Goal: Task Accomplishment & Management: Manage account settings

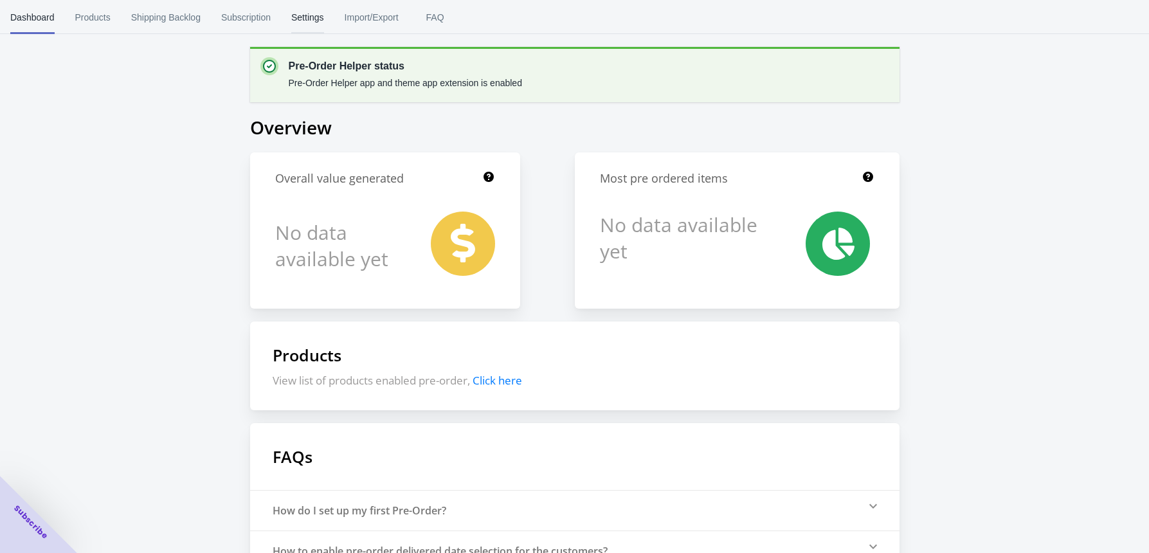
click at [316, 17] on span "Settings" at bounding box center [307, 17] width 33 height 33
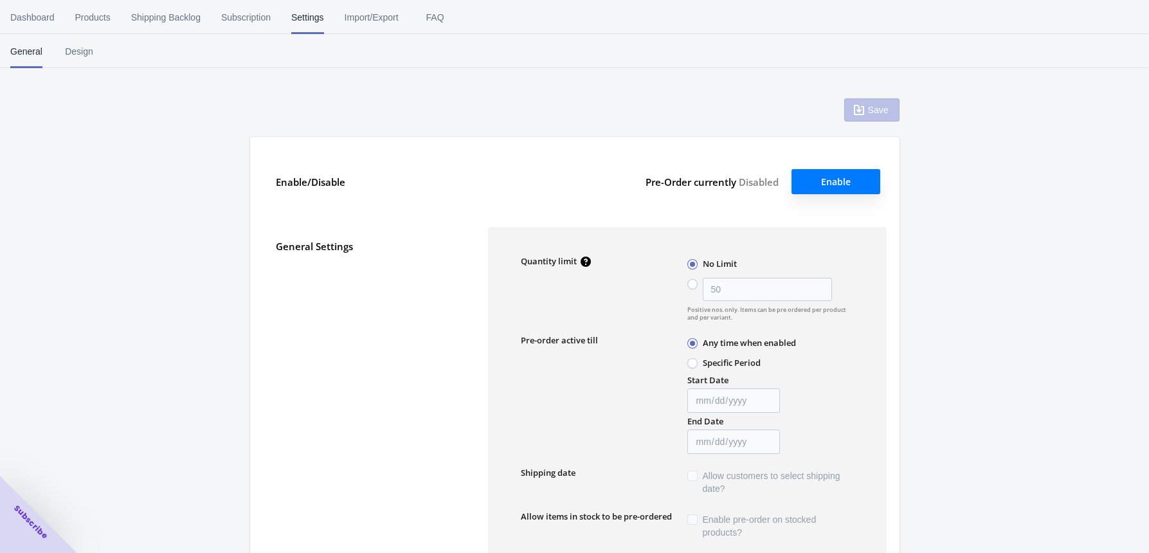
type input "50"
type input "Pre-ordered items"
type textarea "Inventory level is <qty>. Some of the items will be pre-ordered."
type textarea "Only <qty> items left in stock."
type textarea "A maximum of <qty> products can be pre ordered."
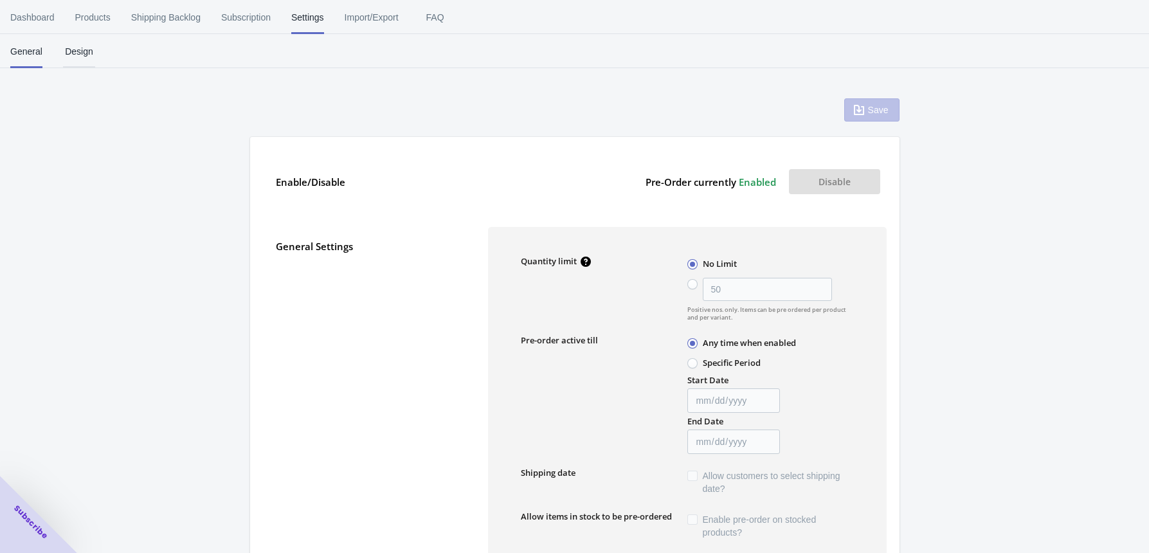
click at [86, 50] on span "Design" at bounding box center [79, 51] width 32 height 33
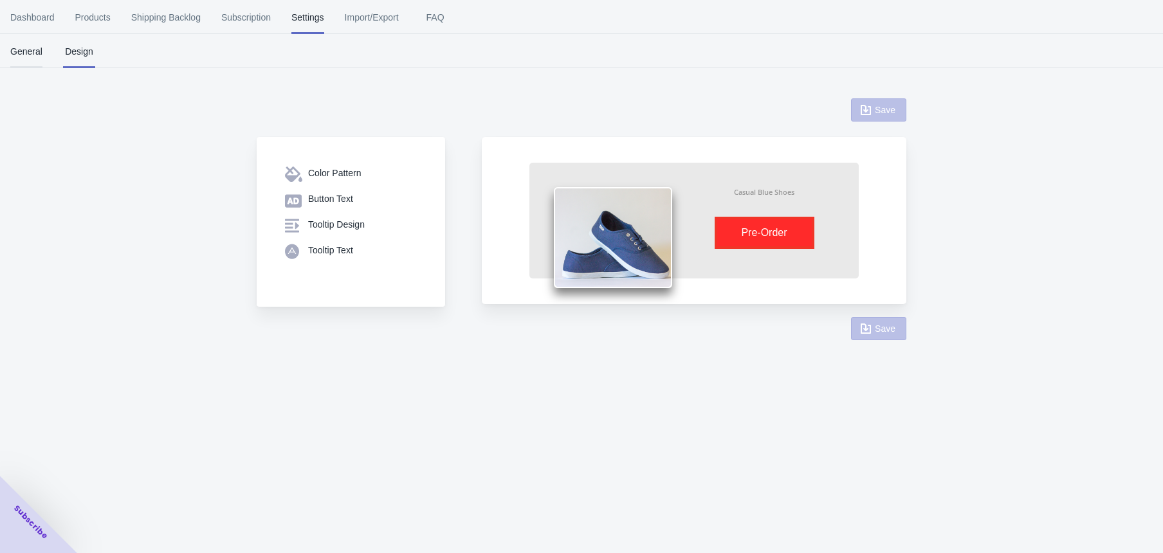
click at [13, 61] on span "General" at bounding box center [26, 51] width 32 height 33
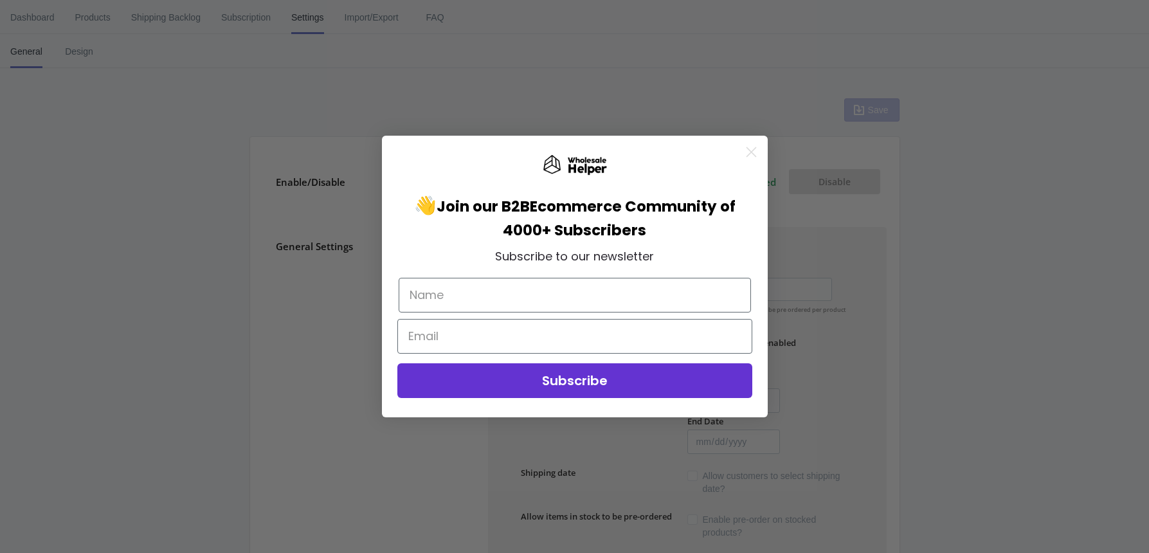
click at [754, 147] on circle "Close dialog" at bounding box center [750, 152] width 21 height 21
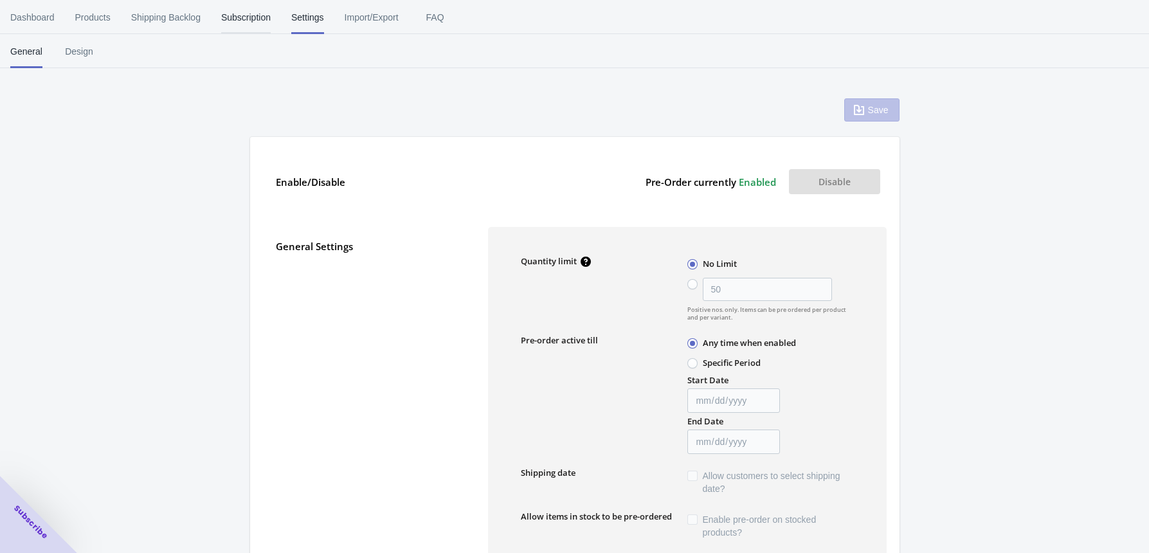
click at [257, 15] on span "Subscription" at bounding box center [246, 17] width 50 height 33
